Goal: Transaction & Acquisition: Purchase product/service

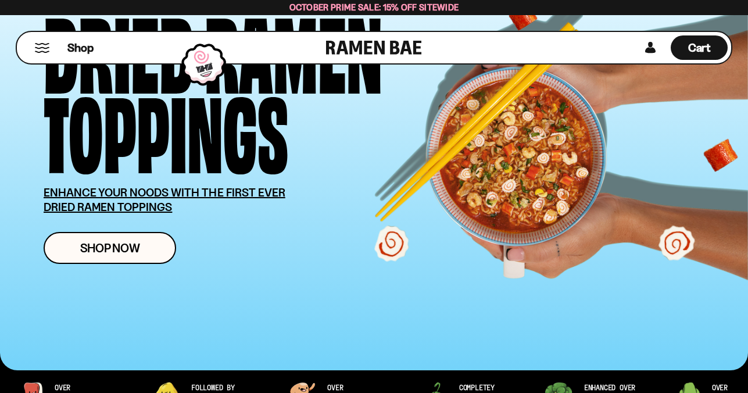
scroll to position [130, 0]
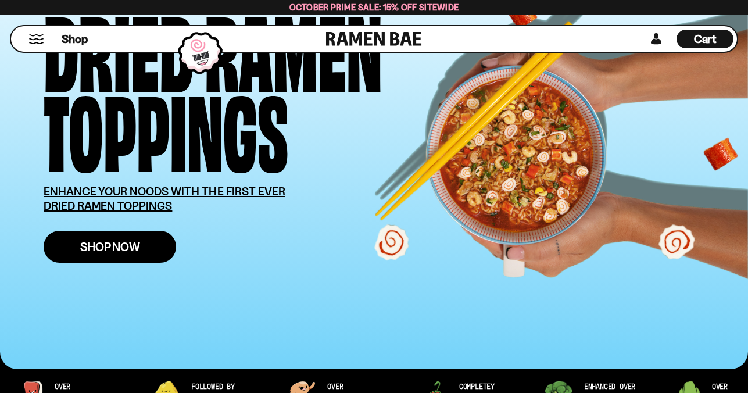
click at [125, 251] on span "Shop Now" at bounding box center [110, 247] width 60 height 12
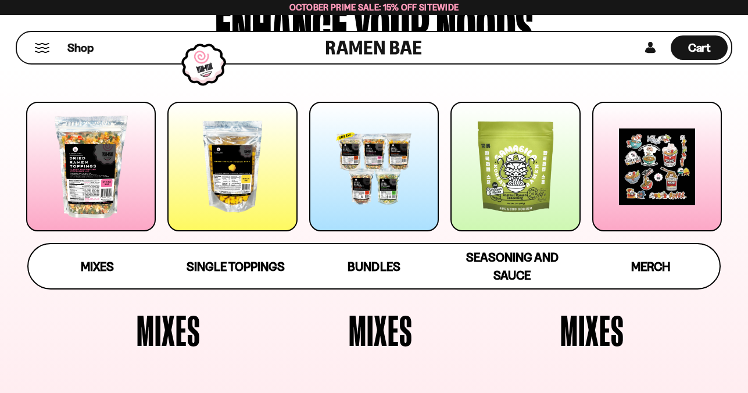
scroll to position [135, 0]
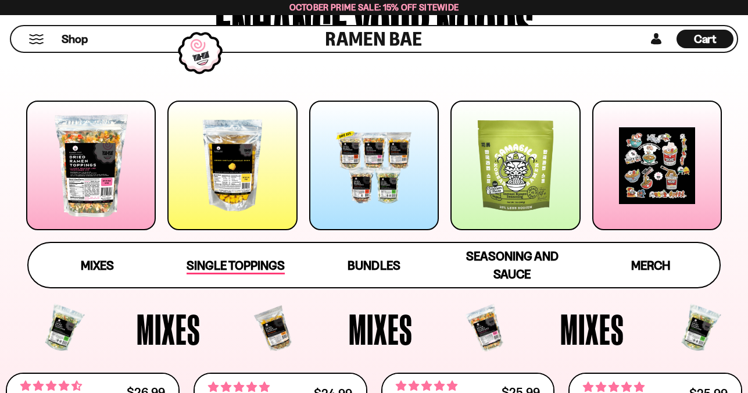
click at [274, 271] on span "Single Toppings" at bounding box center [236, 266] width 98 height 16
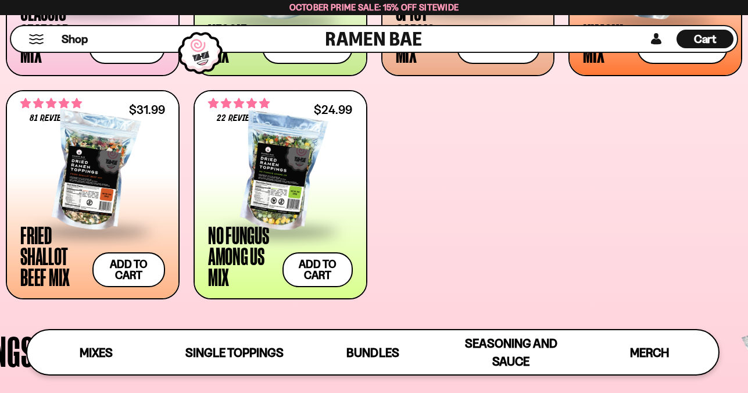
scroll to position [628, 0]
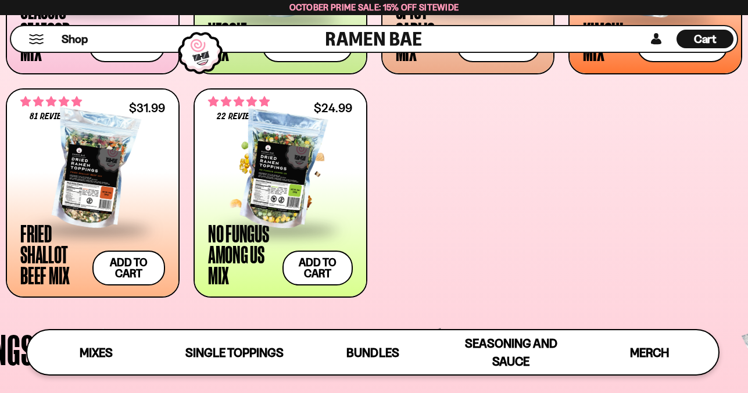
click at [249, 227] on span at bounding box center [280, 230] width 142 height 41
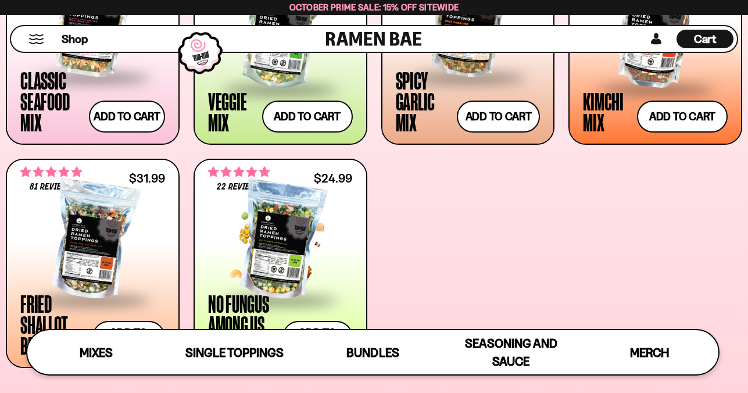
scroll to position [586, 0]
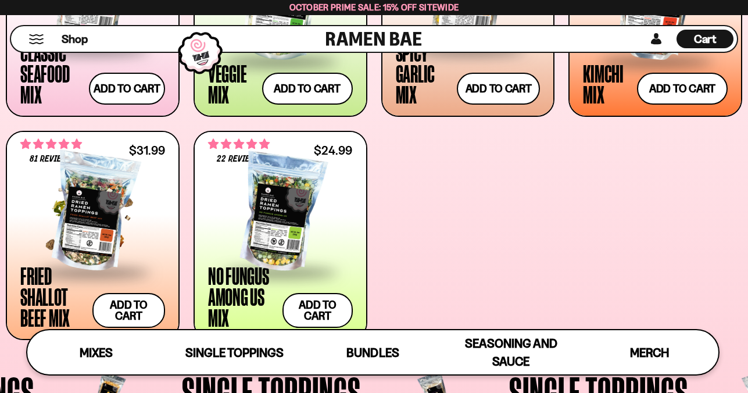
click at [100, 219] on div at bounding box center [92, 213] width 145 height 116
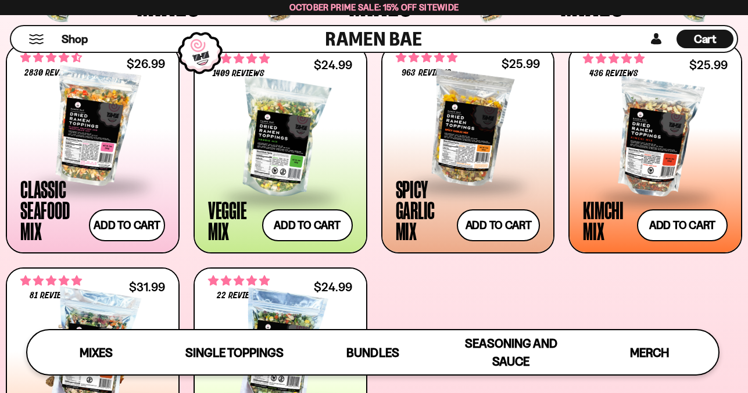
scroll to position [444, 0]
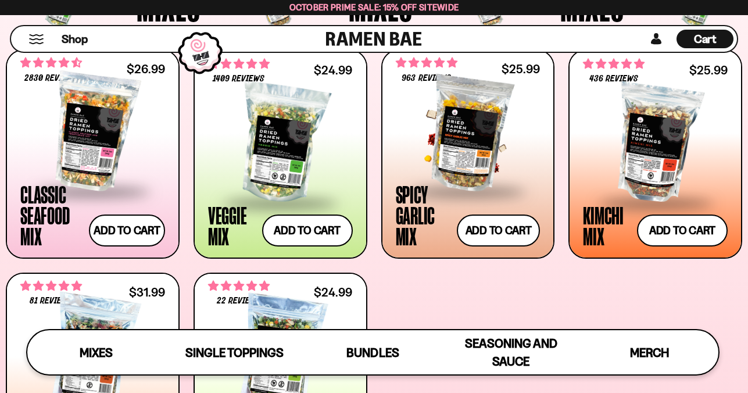
click at [463, 149] on div at bounding box center [468, 132] width 145 height 116
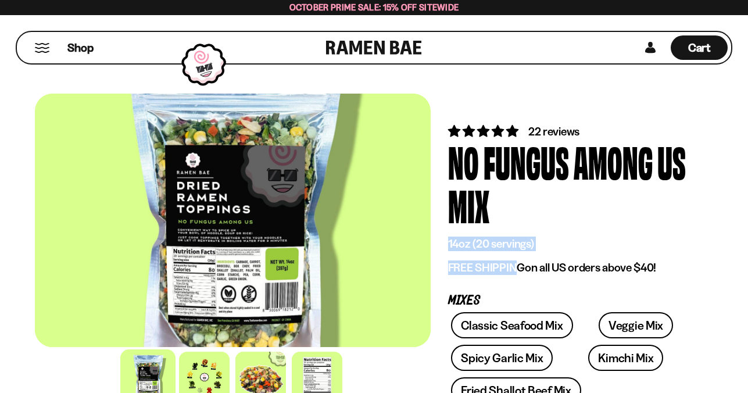
drag, startPoint x: 514, startPoint y: 273, endPoint x: 515, endPoint y: 237, distance: 35.5
click at [515, 237] on div "14oz (20 servings) FREE SHIPPING on all US orders above $40!" at bounding box center [572, 256] width 248 height 38
click at [515, 237] on p "14oz (20 servings)" at bounding box center [572, 244] width 248 height 15
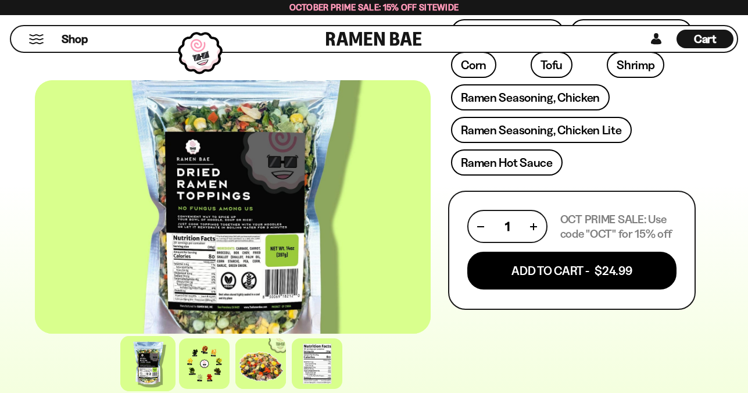
scroll to position [523, 0]
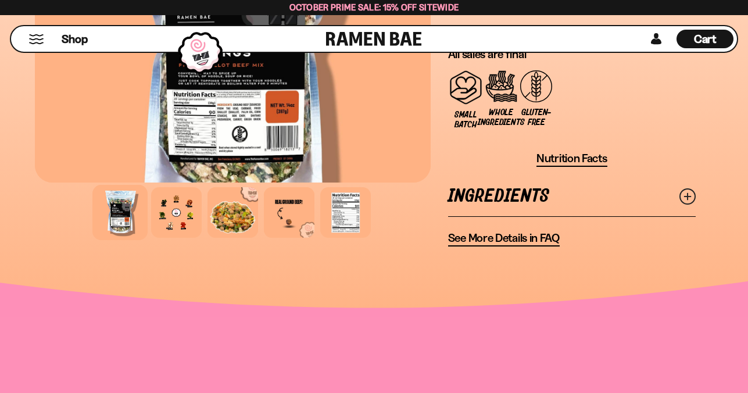
scroll to position [1279, 0]
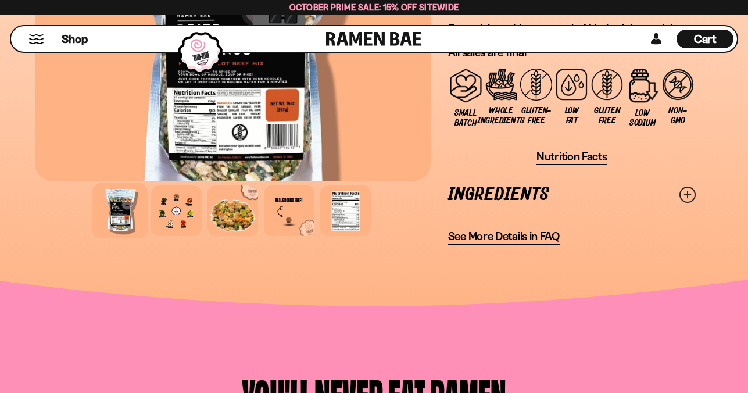
click at [686, 174] on link "Ingredients" at bounding box center [572, 194] width 248 height 40
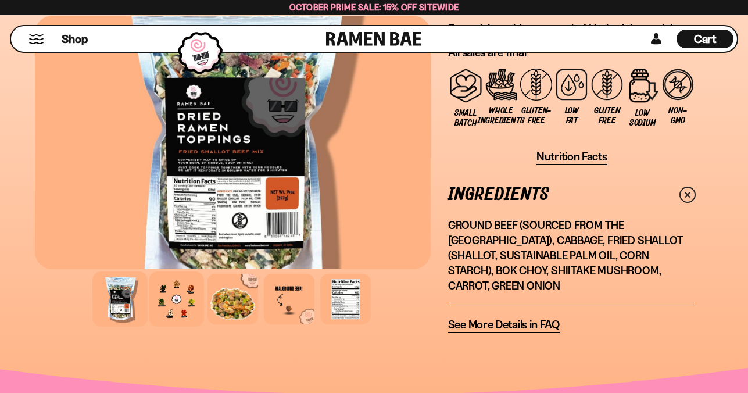
click at [155, 272] on div at bounding box center [176, 299] width 55 height 55
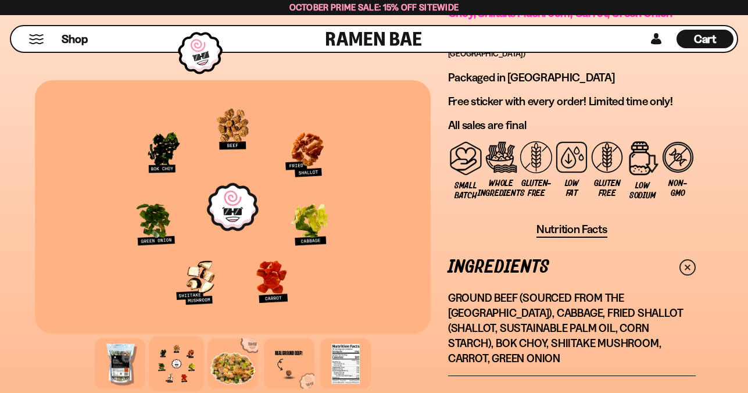
scroll to position [1201, 0]
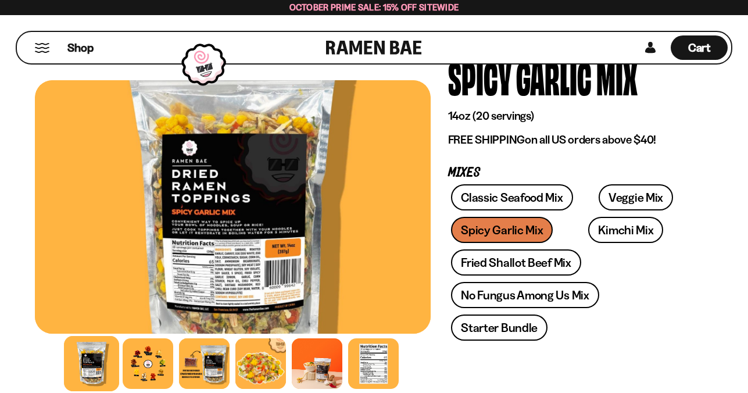
scroll to position [94, 0]
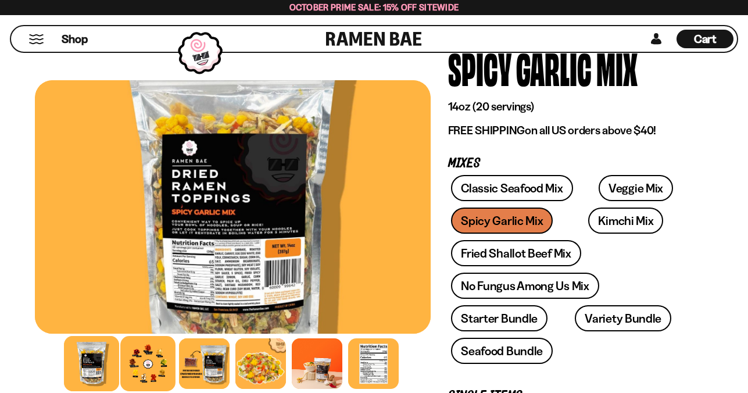
click at [148, 370] on div at bounding box center [147, 363] width 55 height 55
